Goal: Information Seeking & Learning: Check status

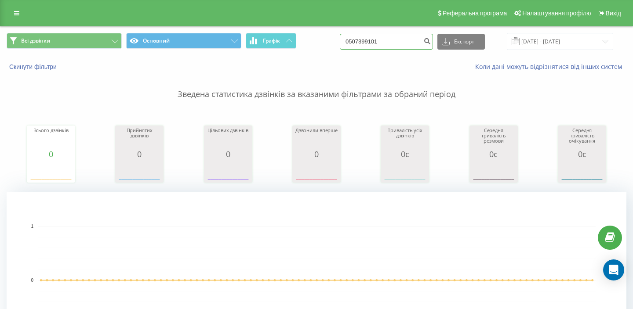
click at [385, 45] on input "0507399101" at bounding box center [386, 42] width 93 height 16
paste input "967082538"
type input "0967082538"
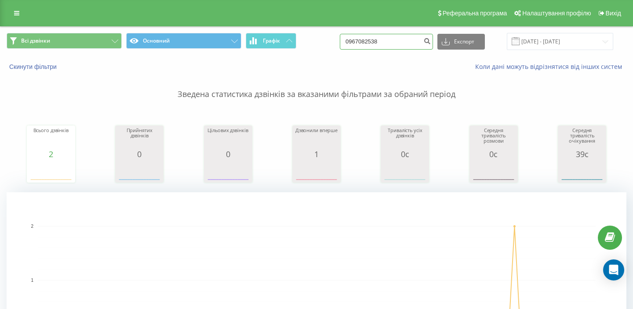
click at [392, 36] on input "0967082538" at bounding box center [386, 42] width 93 height 16
click at [400, 40] on input "0967082538" at bounding box center [386, 42] width 93 height 16
paste input "50571775"
type input "0950571775"
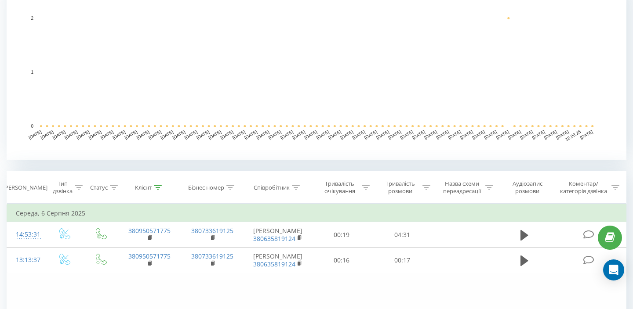
scroll to position [207, 0]
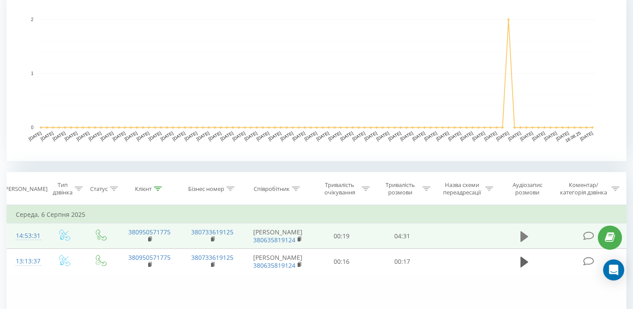
click at [521, 233] on icon at bounding box center [524, 236] width 8 height 11
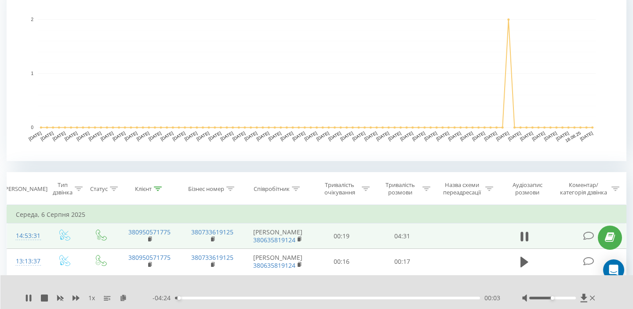
click at [322, 58] on rect "A chart." at bounding box center [317, 73] width 558 height 109
click at [561, 301] on div at bounding box center [559, 298] width 75 height 9
click at [562, 297] on div at bounding box center [559, 298] width 75 height 9
drag, startPoint x: 562, startPoint y: 298, endPoint x: 580, endPoint y: 300, distance: 18.2
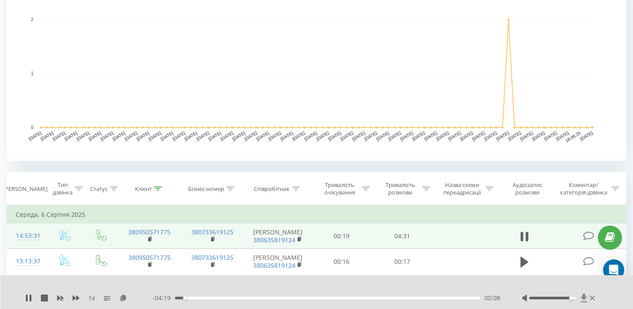
click at [580, 300] on div at bounding box center [559, 298] width 75 height 9
click at [236, 296] on div "- 04:14 00:13 00:13" at bounding box center [326, 298] width 348 height 9
click at [236, 296] on div "- 04:14 00:14 00:14" at bounding box center [326, 298] width 348 height 9
click at [236, 297] on div "- 04:13 00:14 00:14" at bounding box center [326, 298] width 348 height 9
click at [236, 303] on div "1 x - 04:13 00:15 00:15" at bounding box center [316, 292] width 633 height 34
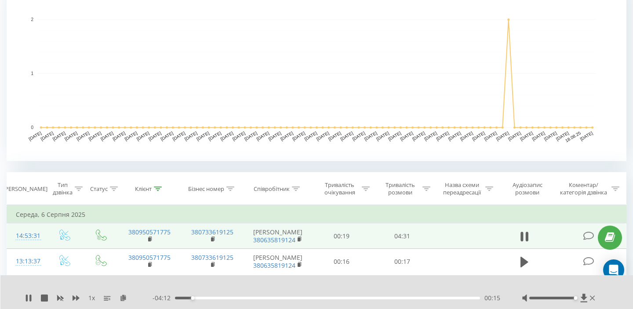
click at [236, 300] on div "- 04:12 00:15 00:15" at bounding box center [326, 298] width 348 height 9
click at [236, 300] on div "- 04:12 00:16 00:16" at bounding box center [326, 298] width 348 height 9
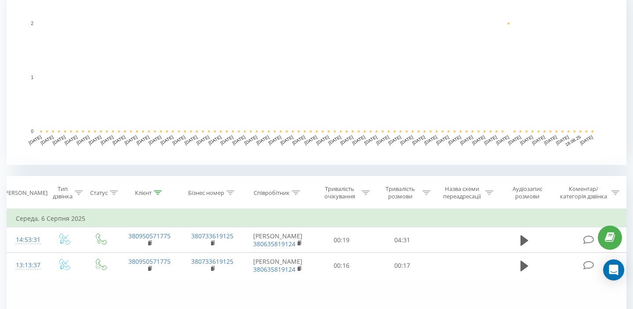
scroll to position [203, 0]
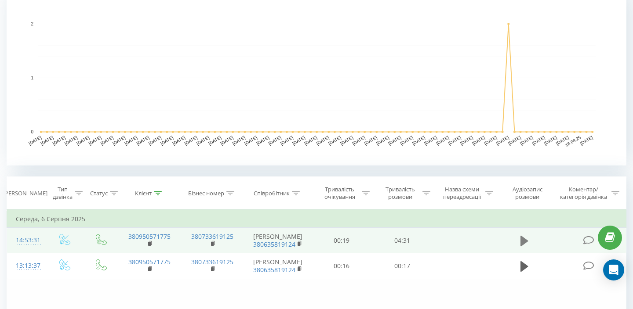
click at [525, 240] on icon at bounding box center [524, 240] width 8 height 11
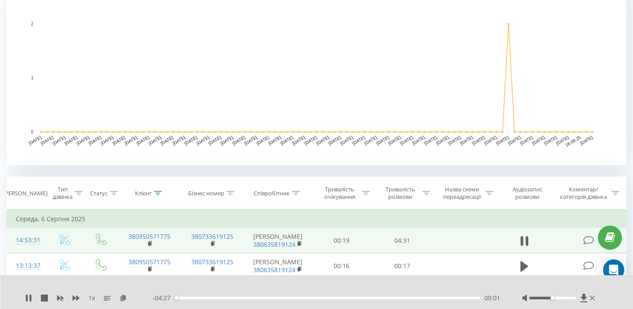
click at [191, 300] on div "- 04:27 00:01 00:01" at bounding box center [326, 298] width 348 height 9
click at [188, 299] on div "00:12" at bounding box center [327, 298] width 305 height 3
drag, startPoint x: 559, startPoint y: 297, endPoint x: 609, endPoint y: 308, distance: 51.3
click at [609, 308] on div "1 x - 04:15 00:13 00:13" at bounding box center [316, 292] width 633 height 34
click at [261, 297] on div "01:16" at bounding box center [327, 298] width 305 height 3
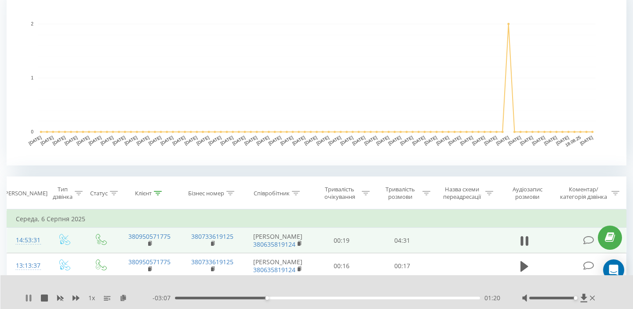
click at [29, 295] on icon at bounding box center [28, 298] width 7 height 7
click at [197, 300] on div "- 03:06 01:21 01:21" at bounding box center [326, 298] width 348 height 9
drag, startPoint x: 195, startPoint y: 297, endPoint x: 143, endPoint y: 298, distance: 51.4
click at [143, 298] on div "1 x - 04:28 00:00 00:00" at bounding box center [311, 298] width 572 height 9
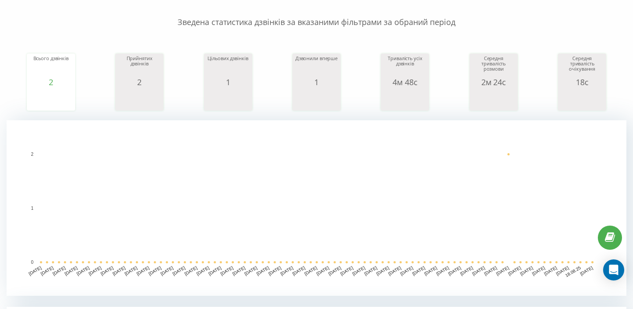
scroll to position [256, 0]
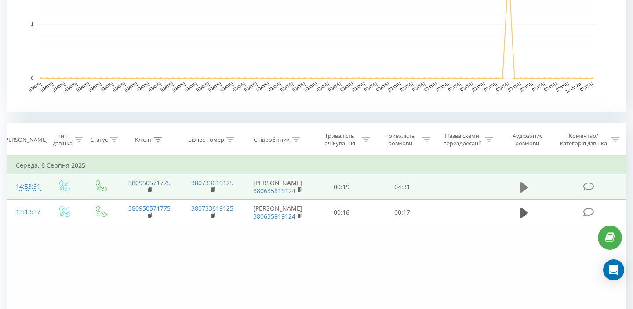
click at [524, 187] on icon at bounding box center [524, 187] width 8 height 11
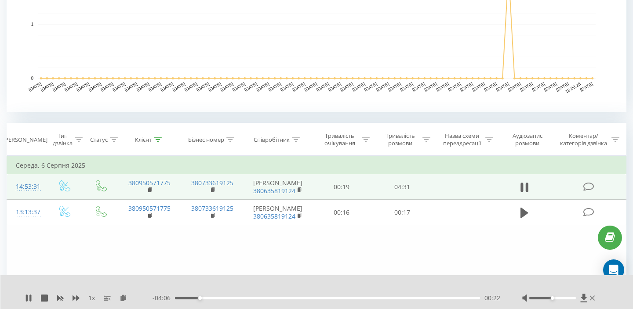
click at [22, 301] on div "1 x - 04:06 00:22 00:22" at bounding box center [316, 292] width 633 height 34
click at [24, 300] on div "1 x - 04:06 00:22 00:22" at bounding box center [316, 292] width 633 height 34
click at [26, 301] on icon at bounding box center [27, 298] width 2 height 7
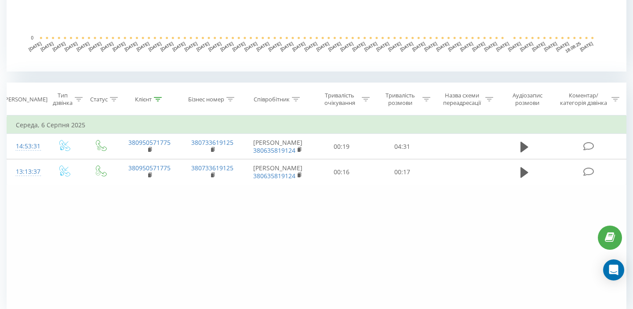
scroll to position [304, 0]
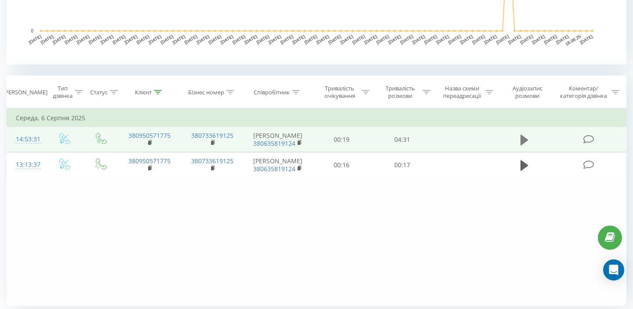
click at [525, 137] on icon at bounding box center [524, 140] width 8 height 12
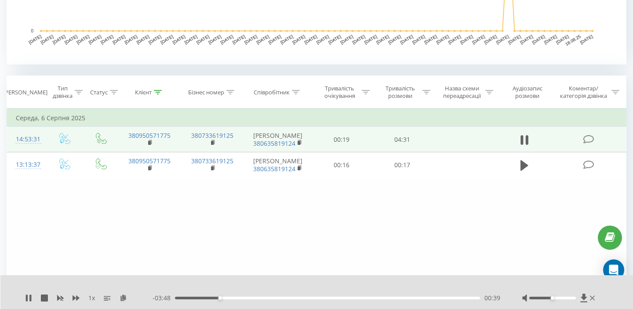
click at [32, 297] on div "1 x" at bounding box center [88, 298] width 127 height 9
click at [27, 299] on icon at bounding box center [27, 298] width 2 height 7
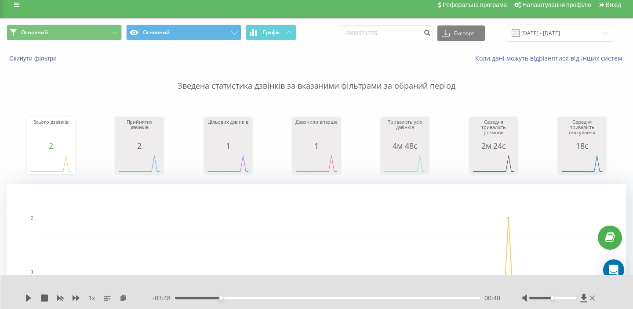
scroll to position [0, 0]
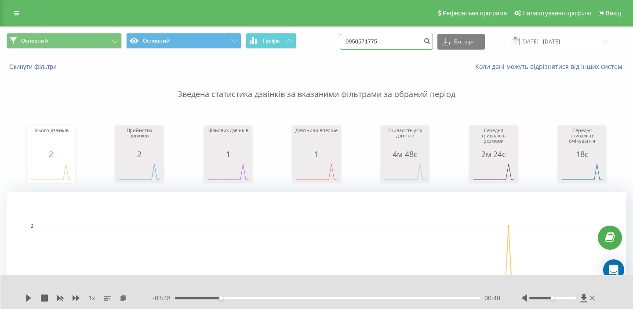
click at [395, 35] on input "0950571775" at bounding box center [386, 42] width 93 height 16
click at [395, 36] on input "0950571775" at bounding box center [386, 42] width 93 height 16
paste input "504620303"
type input "0504620303"
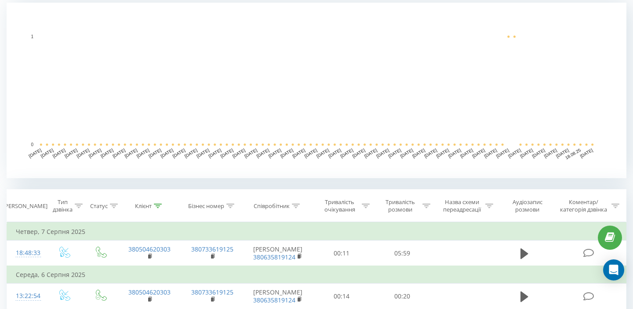
scroll to position [237, 0]
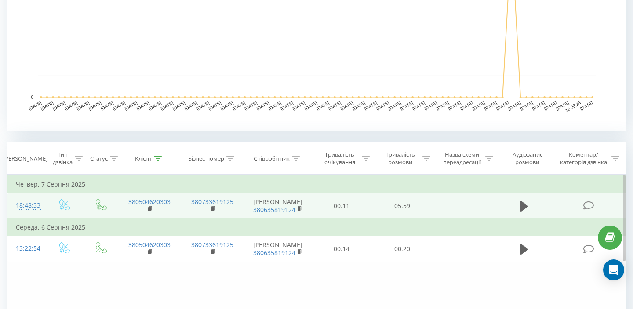
click at [514, 200] on td at bounding box center [524, 206] width 58 height 26
click at [516, 203] on td at bounding box center [524, 206] width 58 height 26
click at [525, 206] on icon at bounding box center [524, 206] width 8 height 11
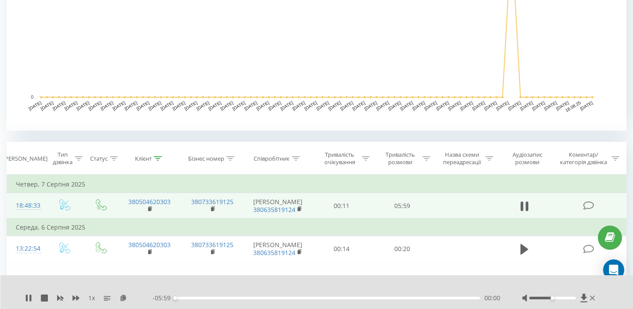
click at [556, 300] on div at bounding box center [559, 298] width 75 height 9
drag, startPoint x: 553, startPoint y: 297, endPoint x: 595, endPoint y: 300, distance: 42.3
click at [595, 300] on div at bounding box center [559, 298] width 75 height 9
